Goal: Task Accomplishment & Management: Complete application form

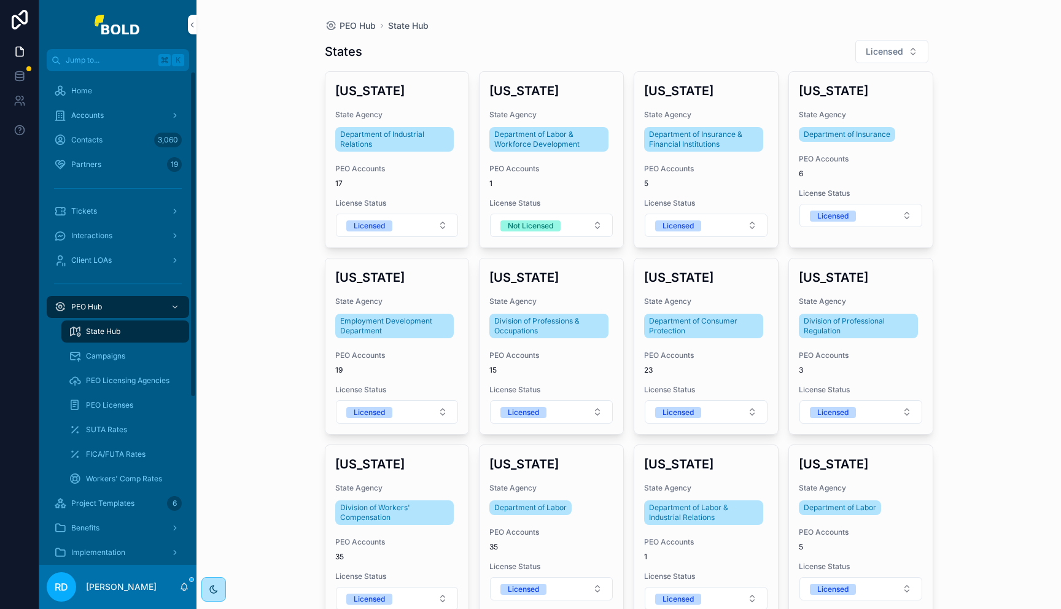
click at [103, 117] on span "Accounts" at bounding box center [87, 115] width 33 height 10
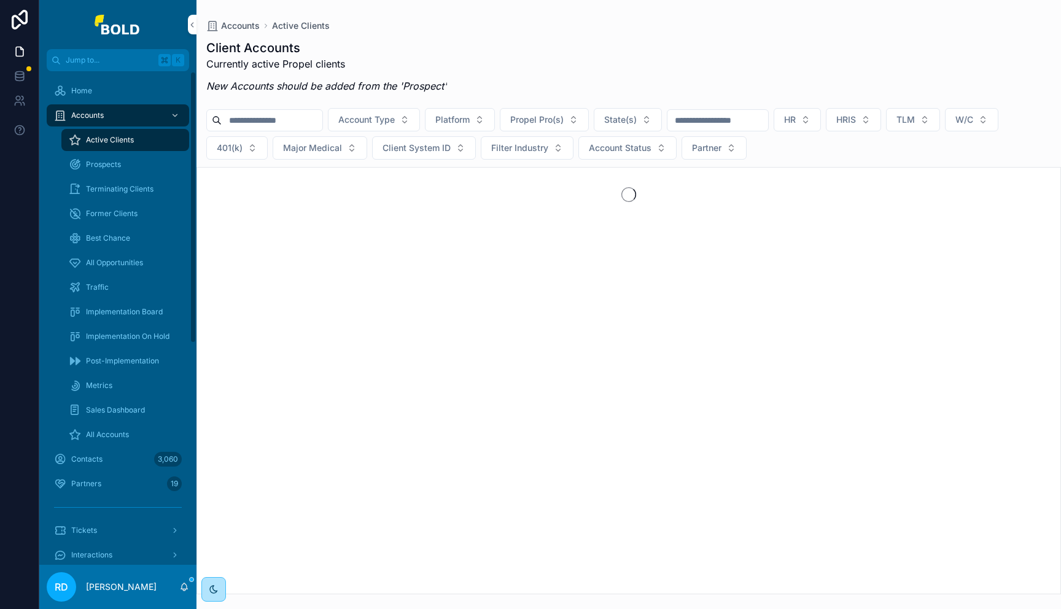
click at [287, 115] on input "scrollable content" at bounding box center [272, 120] width 101 height 17
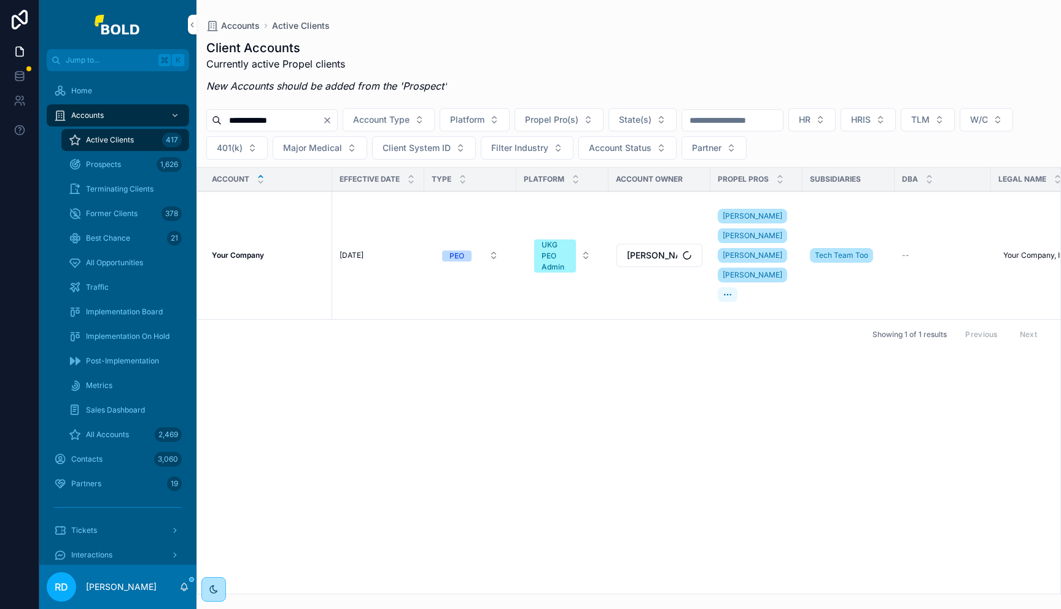
type input "**********"
click at [290, 253] on div "Your Company Your Company" at bounding box center [268, 255] width 113 height 10
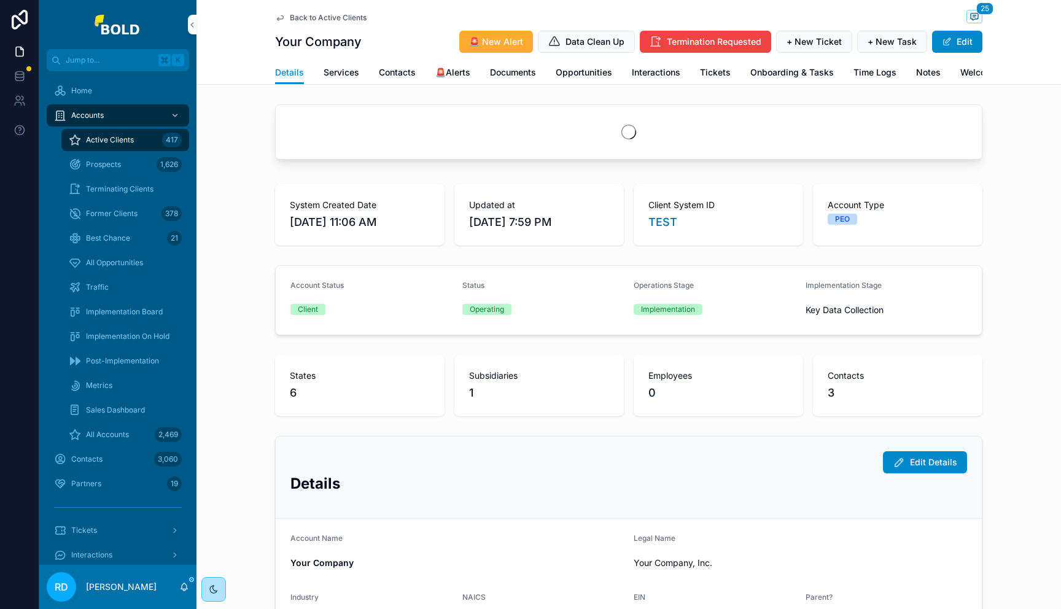
click at [779, 75] on span "Onboarding & Tasks" at bounding box center [791, 72] width 83 height 12
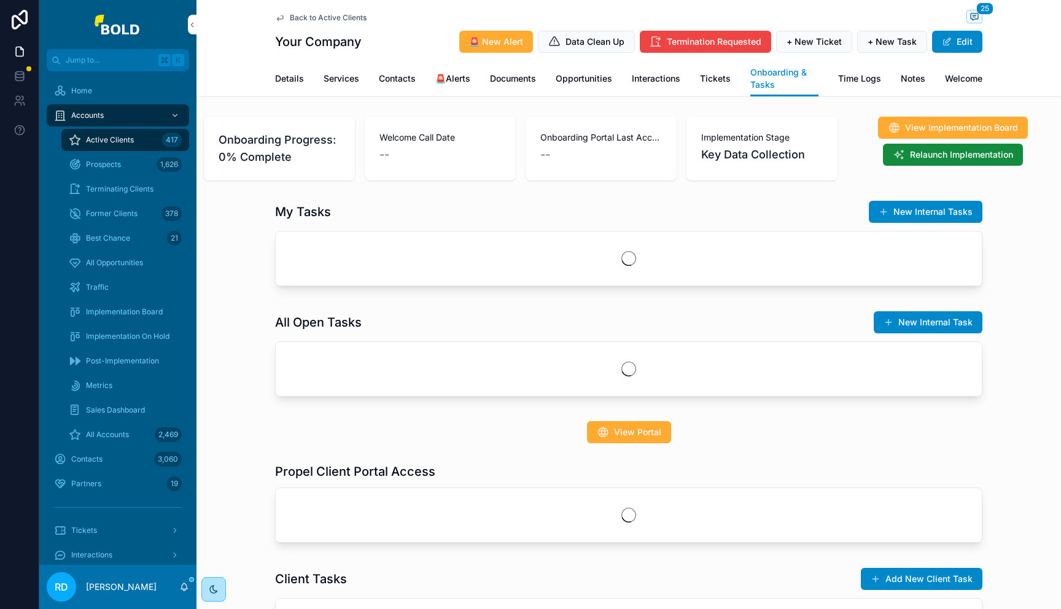
click at [636, 436] on span "View Portal" at bounding box center [637, 432] width 47 height 12
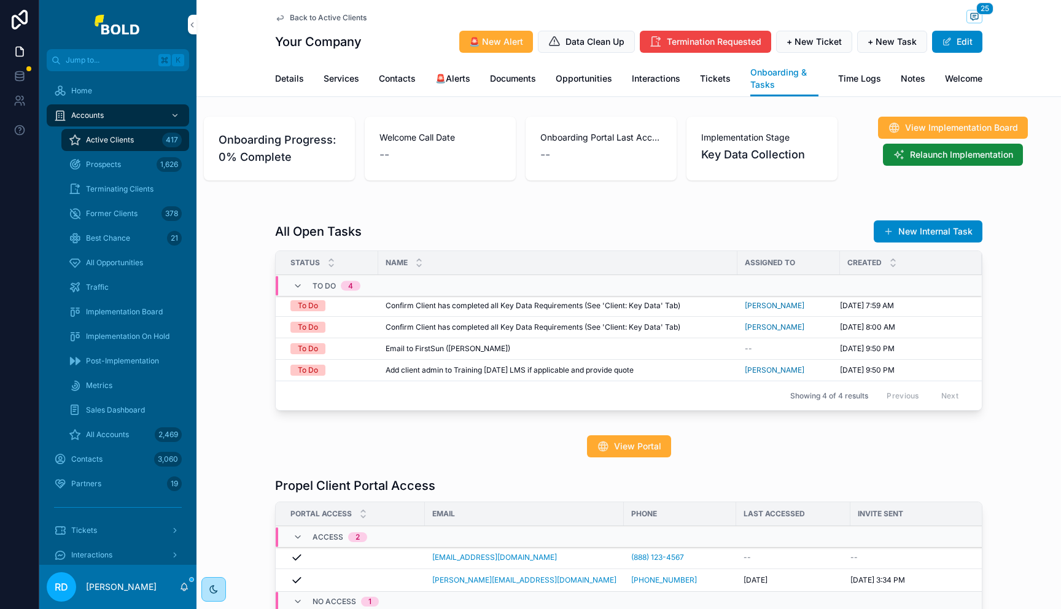
click at [649, 453] on button "View Portal" at bounding box center [629, 446] width 84 height 22
click at [118, 161] on span "Prospects" at bounding box center [103, 165] width 35 height 10
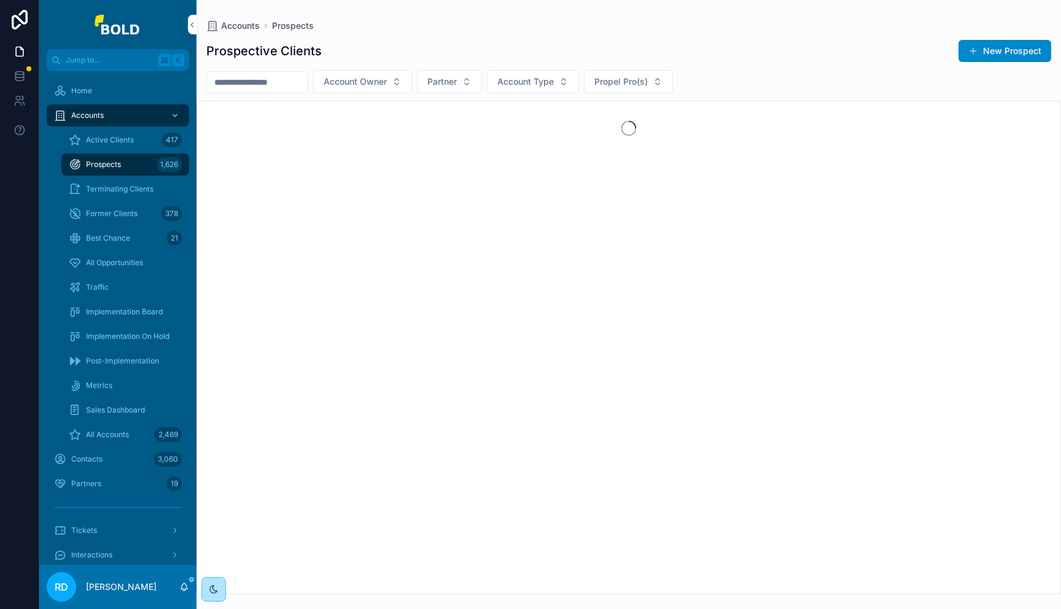
click at [1010, 50] on button "New Prospect" at bounding box center [1004, 51] width 93 height 22
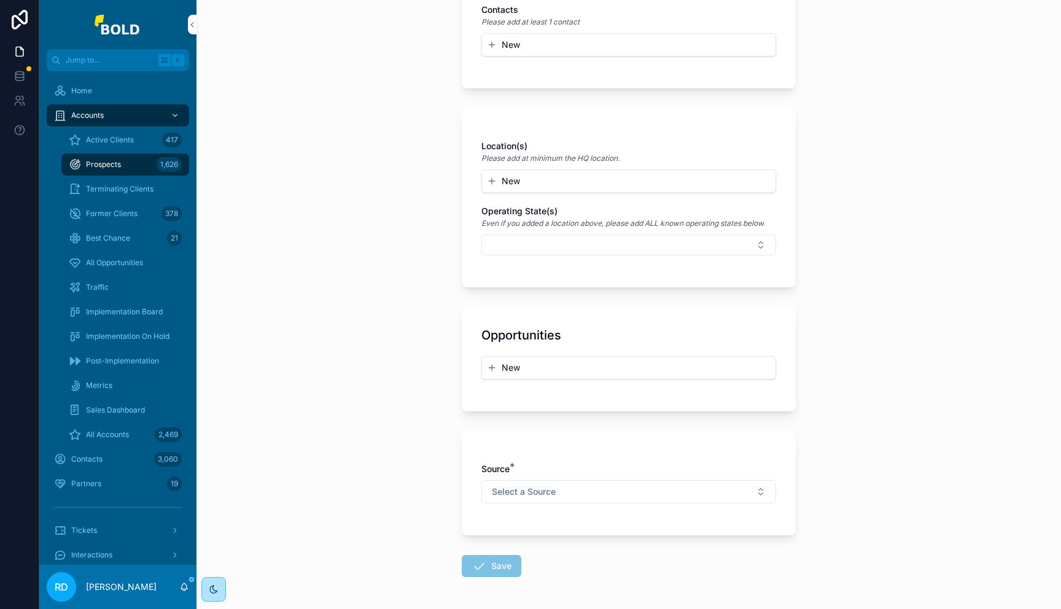
scroll to position [576, 0]
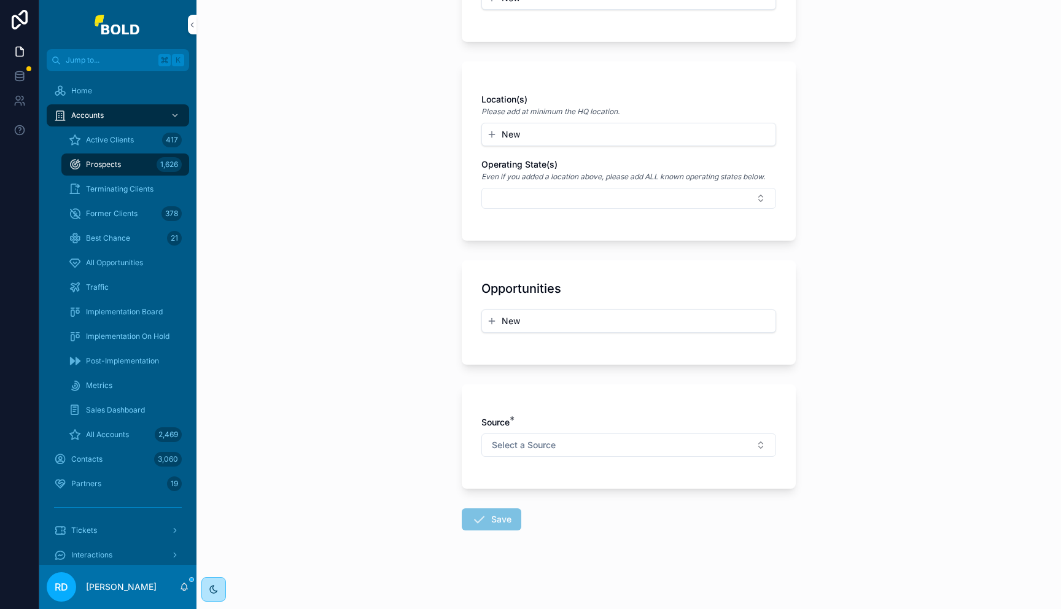
click at [701, 326] on button "New" at bounding box center [629, 321] width 284 height 12
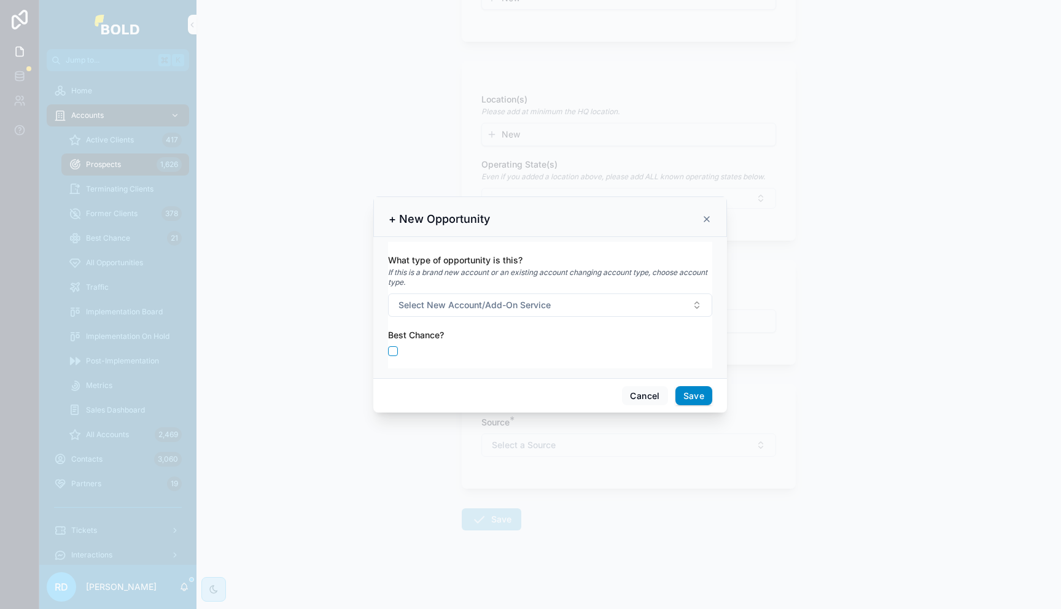
click at [606, 306] on button "Select New Account/Add-On Service" at bounding box center [550, 304] width 324 height 23
click at [606, 276] on em "If this is a brand new account or an existing account changing account type, ch…" at bounding box center [550, 278] width 324 height 20
click at [581, 292] on div "What type of opportunity is this? If this is a brand new account or an existing…" at bounding box center [550, 285] width 324 height 63
click at [570, 304] on button "Select New Account/Add-On Service" at bounding box center [550, 304] width 324 height 23
click at [527, 352] on span "New Account" at bounding box center [500, 354] width 61 height 11
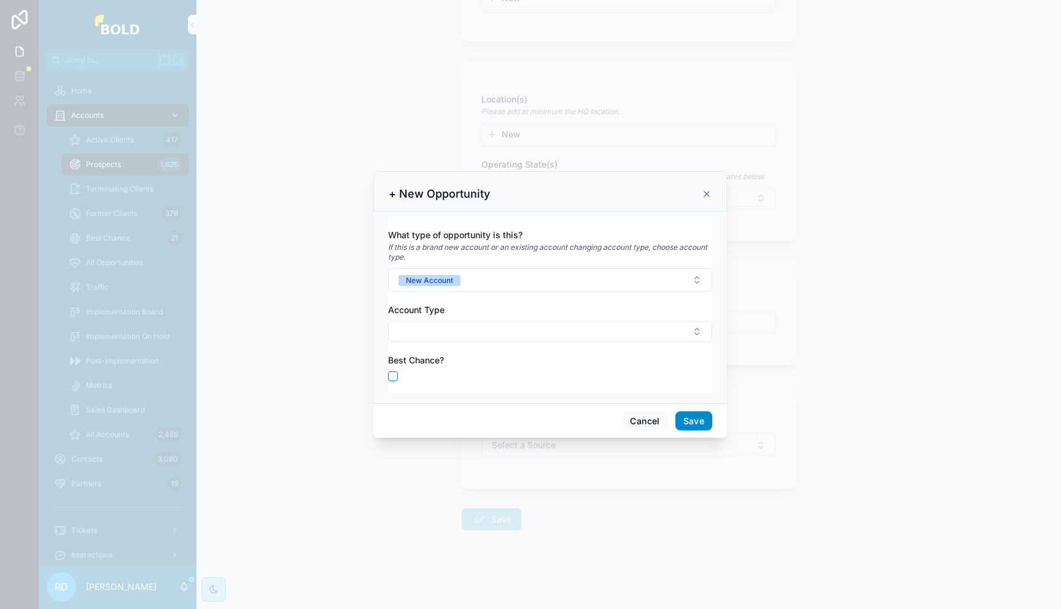
click at [547, 334] on button "Select Button" at bounding box center [550, 331] width 324 height 21
click at [514, 380] on div "PEO" at bounding box center [550, 380] width 171 height 20
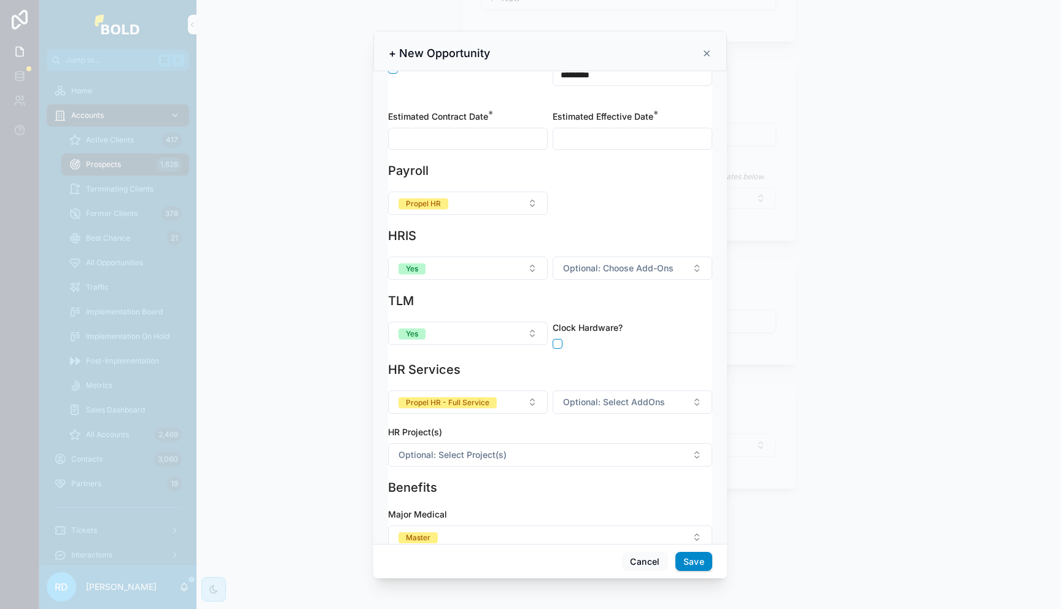
scroll to position [179, 0]
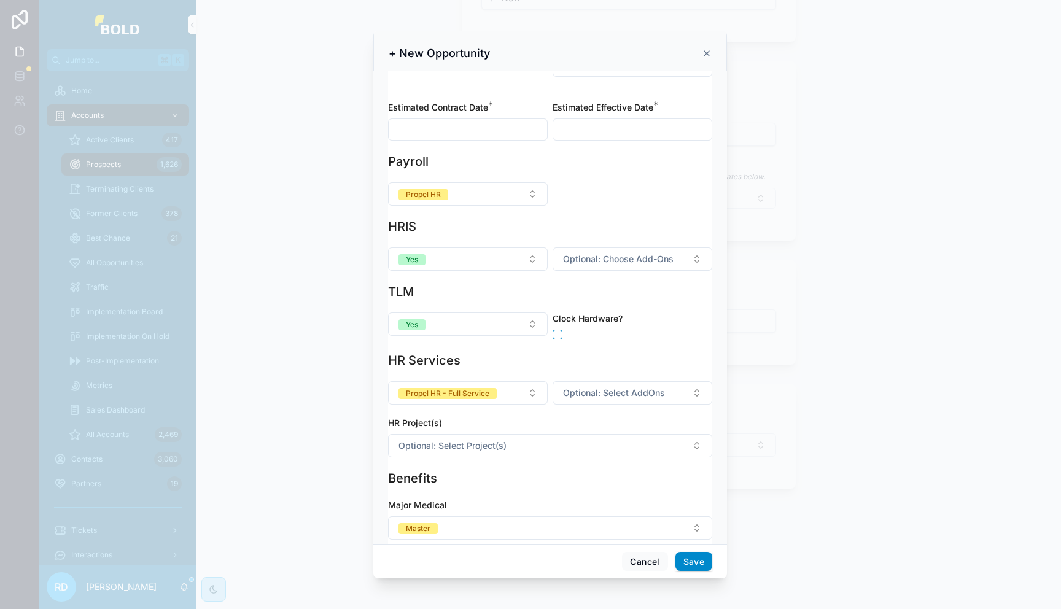
click at [708, 52] on icon "scrollable content" at bounding box center [707, 53] width 10 height 10
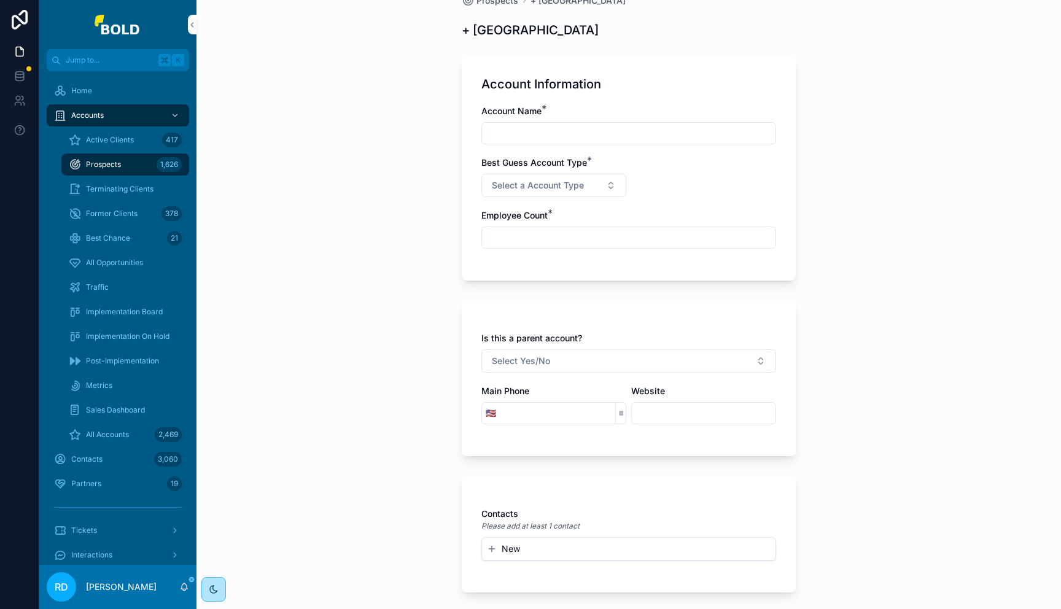
scroll to position [0, 0]
